Goal: Check status: Check status

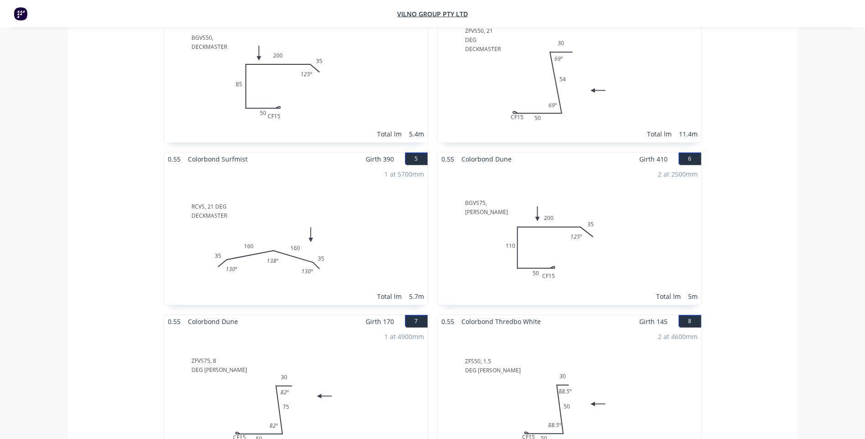
scroll to position [456, 0]
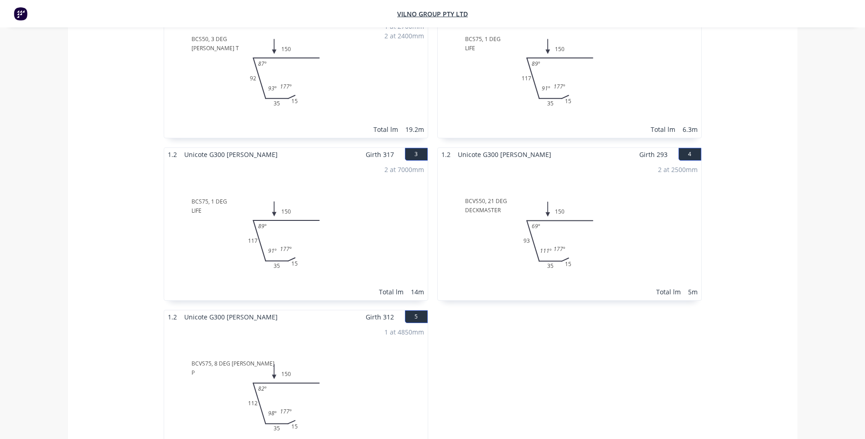
scroll to position [319, 0]
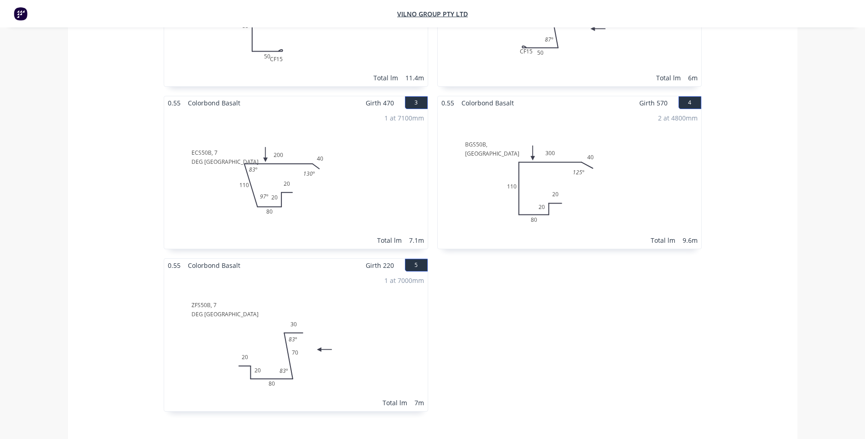
scroll to position [365, 0]
